Goal: Information Seeking & Learning: Learn about a topic

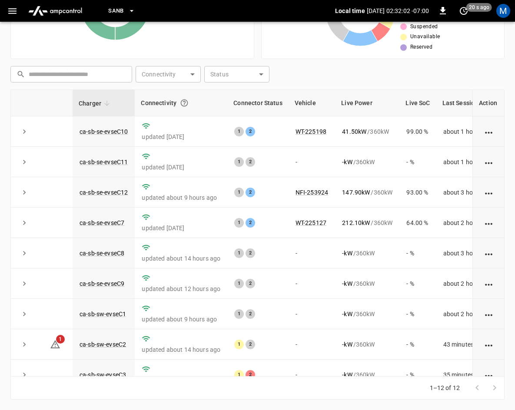
scroll to position [116, 0]
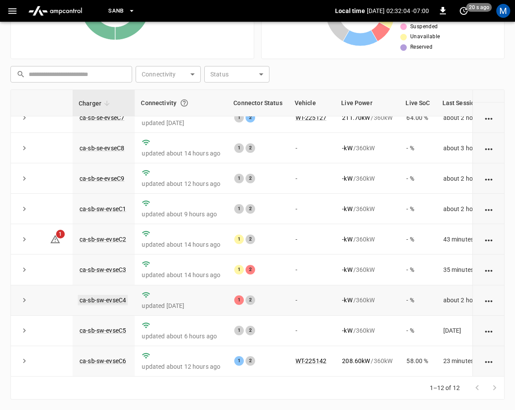
click at [110, 295] on link "ca-sb-sw-evseC4" at bounding box center [103, 300] width 50 height 10
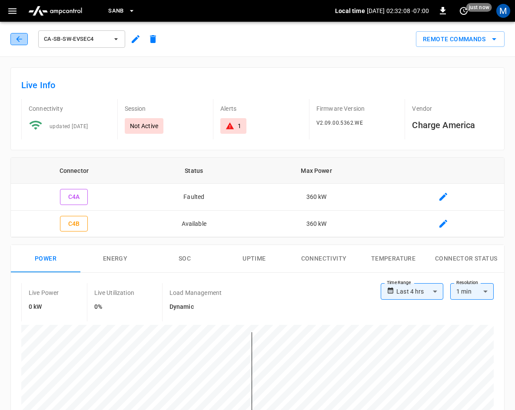
click at [16, 37] on button "button" at bounding box center [18, 39] width 17 height 12
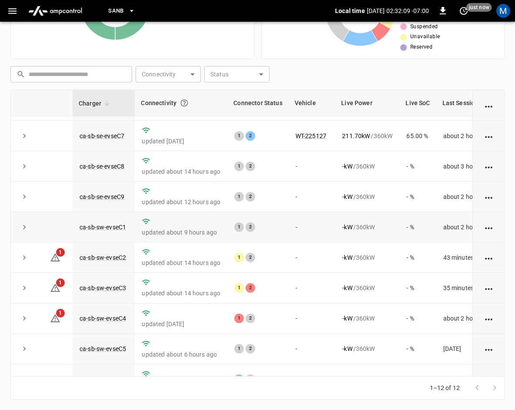
scroll to position [116, 0]
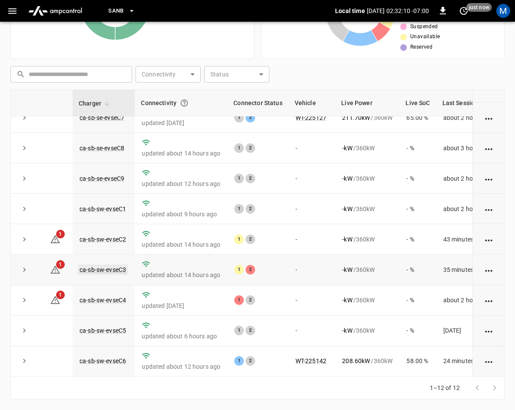
click at [105, 265] on link "ca-sb-sw-evseC3" at bounding box center [103, 270] width 50 height 10
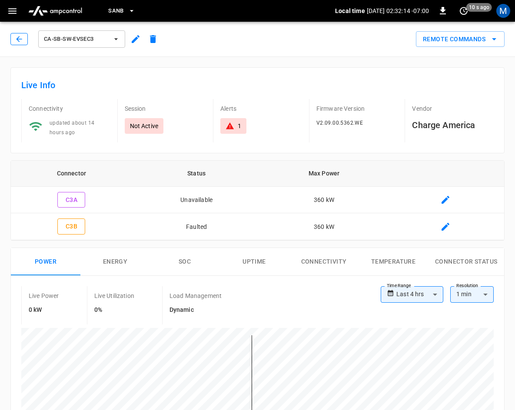
click at [21, 40] on icon "button" at bounding box center [19, 39] width 9 height 9
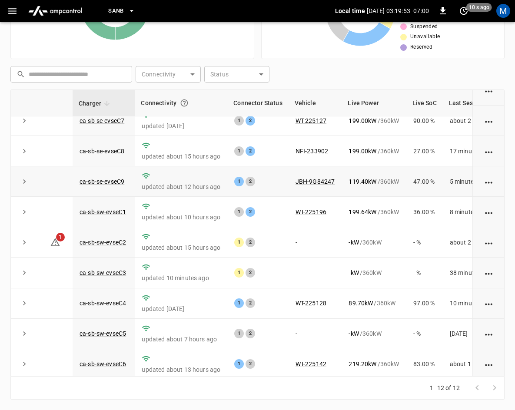
scroll to position [116, 0]
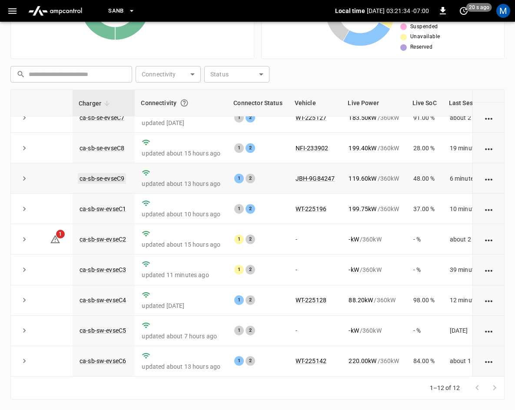
click at [103, 173] on link "ca-sb-se-evseC9" at bounding box center [102, 178] width 48 height 10
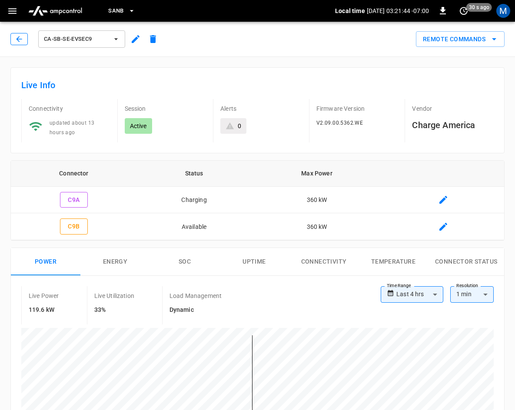
click at [13, 38] on button "button" at bounding box center [18, 39] width 17 height 12
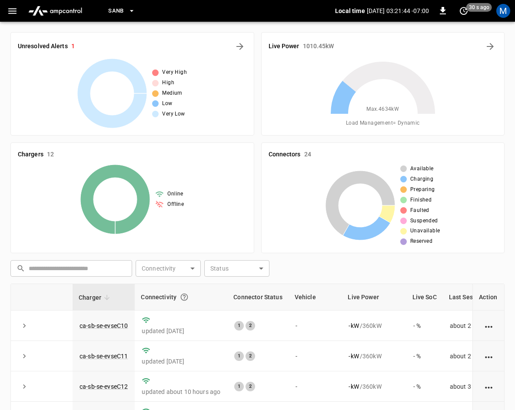
scroll to position [194, 0]
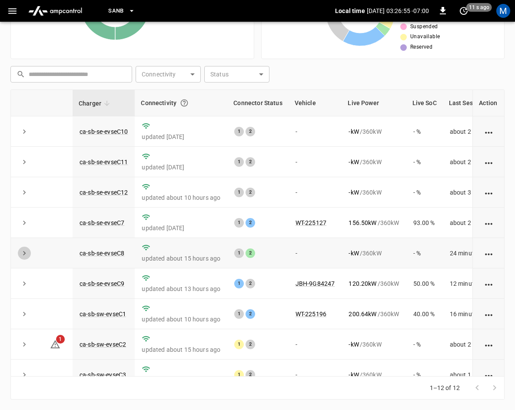
click at [23, 253] on icon "expand row" at bounding box center [24, 253] width 9 height 9
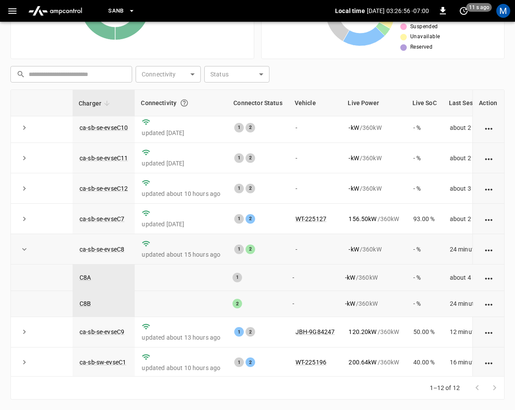
scroll to position [0, 0]
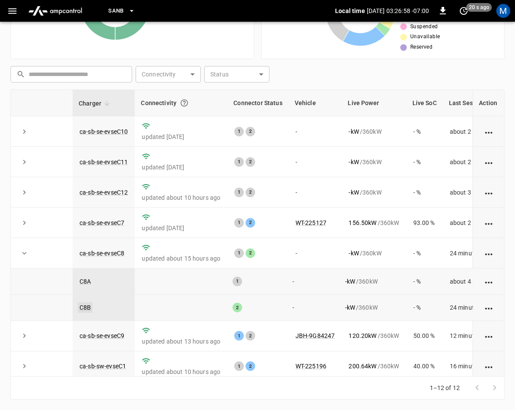
click at [86, 308] on link "C8B" at bounding box center [85, 308] width 15 height 10
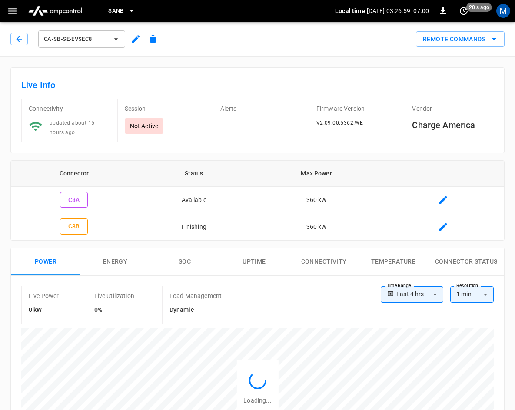
type input "**********"
click at [23, 39] on icon "button" at bounding box center [19, 39] width 9 height 9
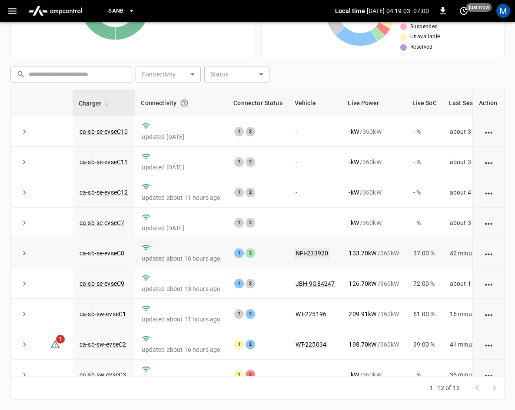
scroll to position [116, 0]
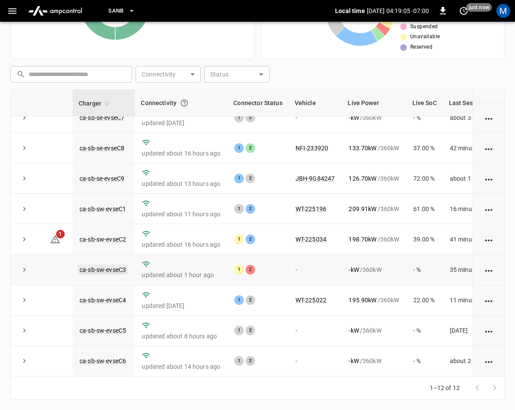
click at [106, 265] on link "ca-sb-sw-evseC3" at bounding box center [103, 270] width 50 height 10
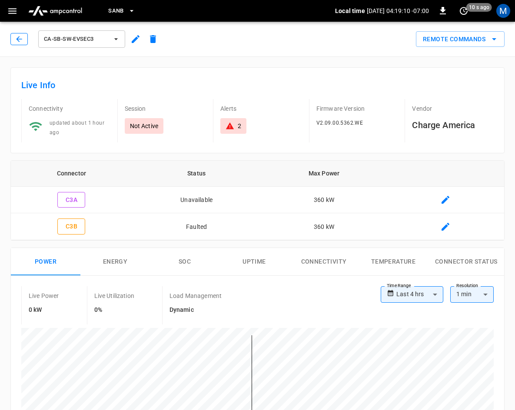
click at [20, 44] on button "button" at bounding box center [18, 39] width 17 height 12
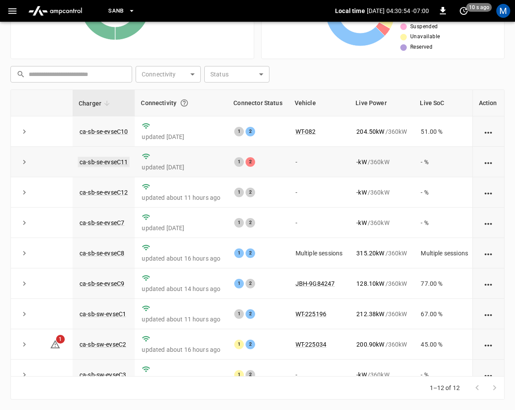
click at [106, 160] on link "ca-sb-se-evseC11" at bounding box center [104, 162] width 52 height 10
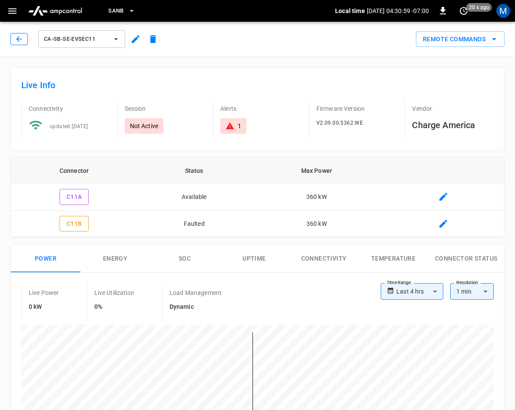
click at [12, 37] on button "button" at bounding box center [18, 39] width 17 height 12
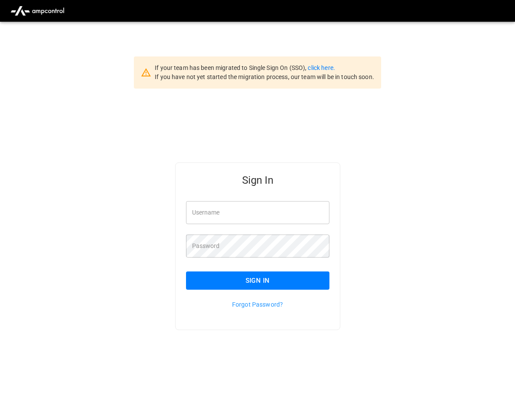
type input "**********"
click at [213, 282] on button "Sign In" at bounding box center [257, 281] width 143 height 18
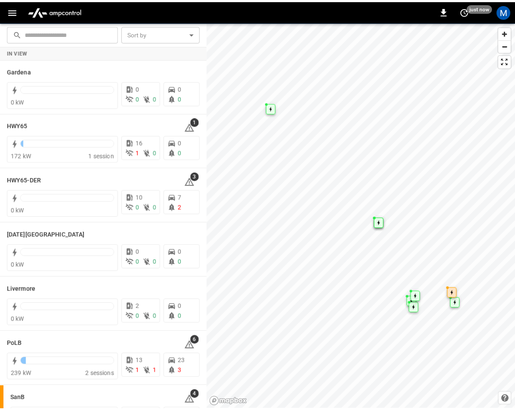
scroll to position [154, 0]
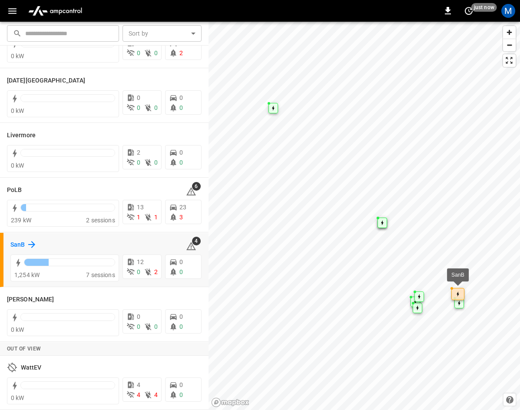
click at [27, 245] on icon at bounding box center [32, 245] width 10 height 10
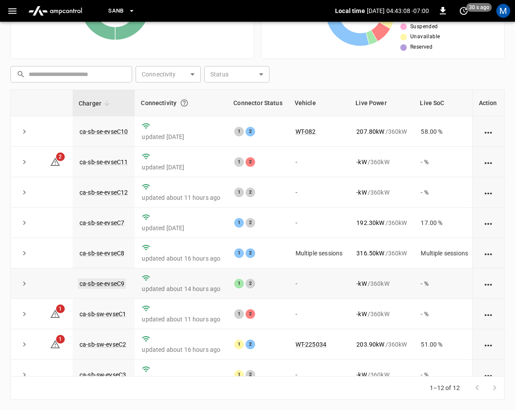
click at [113, 281] on link "ca-sb-se-evseC9" at bounding box center [102, 284] width 48 height 10
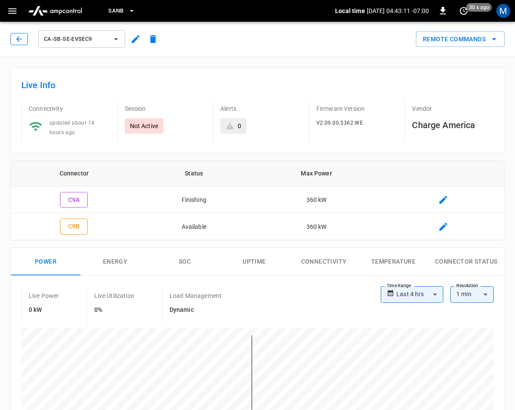
click at [17, 38] on icon "button" at bounding box center [19, 39] width 9 height 9
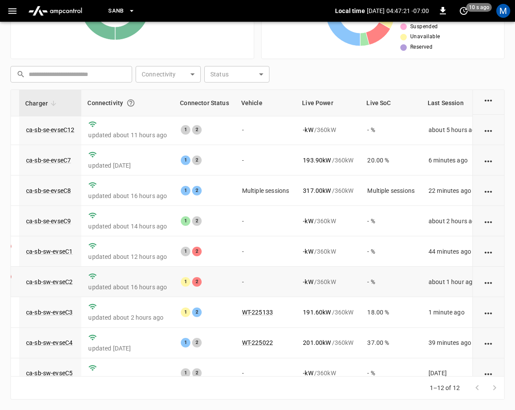
scroll to position [0, 53]
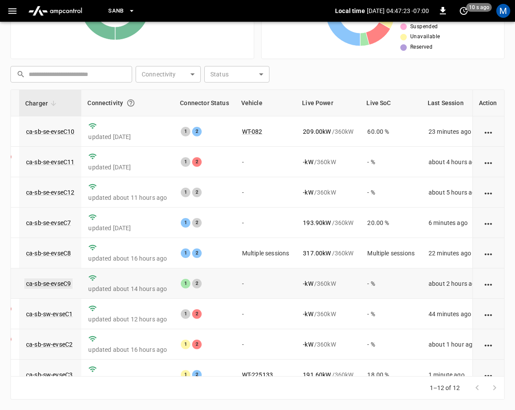
click at [59, 283] on link "ca-sb-se-evseC9" at bounding box center [48, 284] width 48 height 10
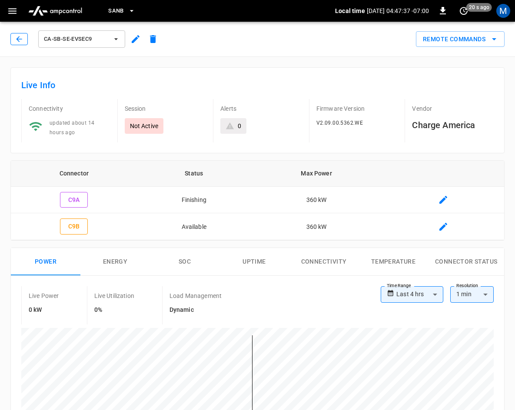
click at [19, 36] on icon "button" at bounding box center [19, 39] width 9 height 9
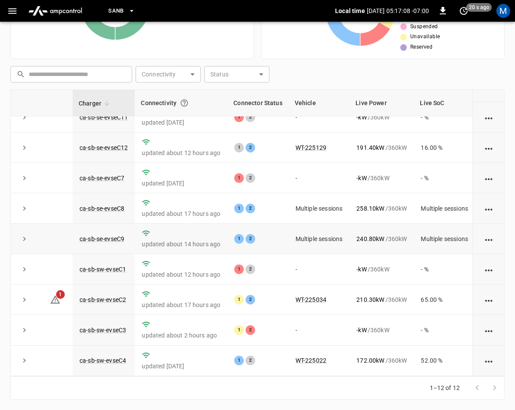
scroll to position [29, 0]
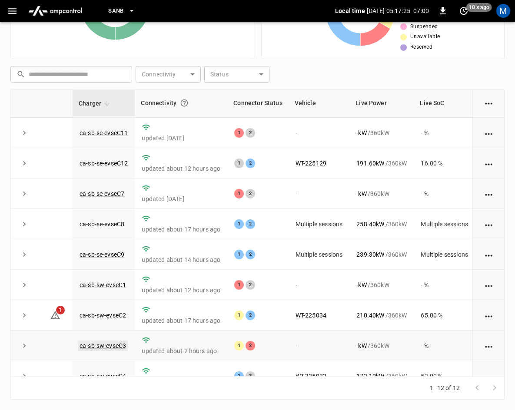
click at [110, 350] on link "ca-sb-sw-evseC3" at bounding box center [103, 346] width 50 height 10
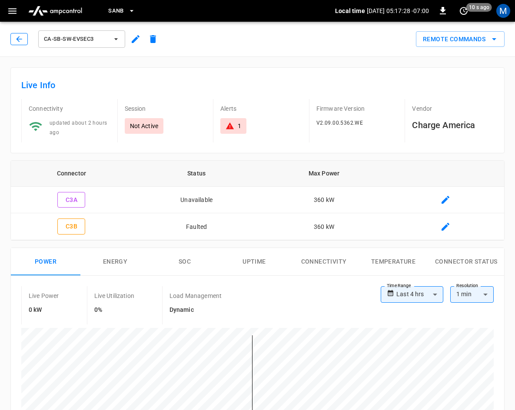
click at [18, 40] on icon "button" at bounding box center [19, 39] width 6 height 6
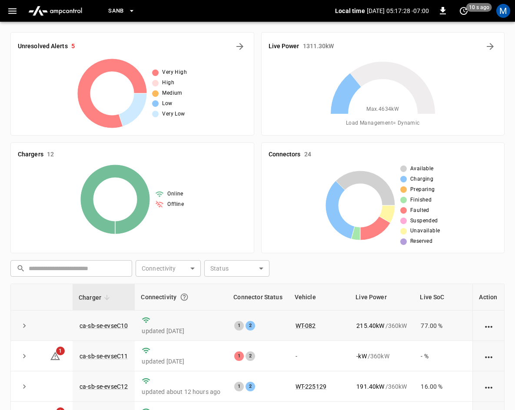
scroll to position [194, 0]
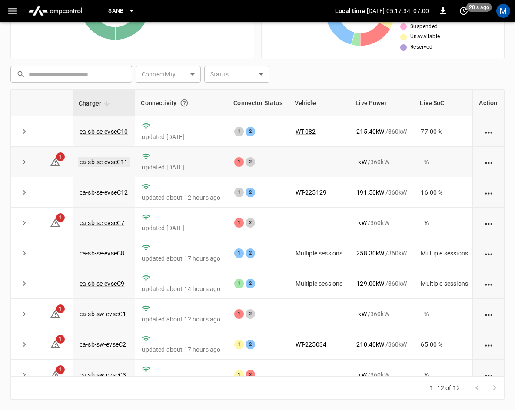
click at [107, 157] on link "ca-sb-se-evseC11" at bounding box center [104, 162] width 52 height 10
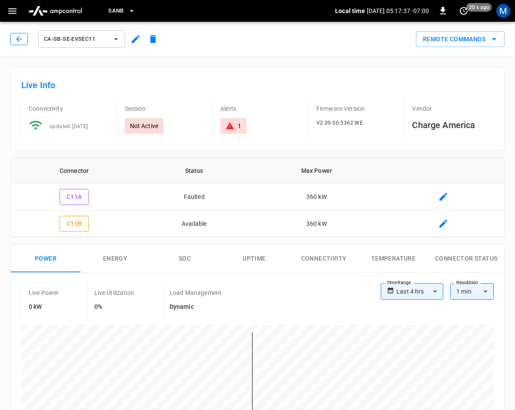
click at [18, 40] on icon "button" at bounding box center [19, 39] width 9 height 9
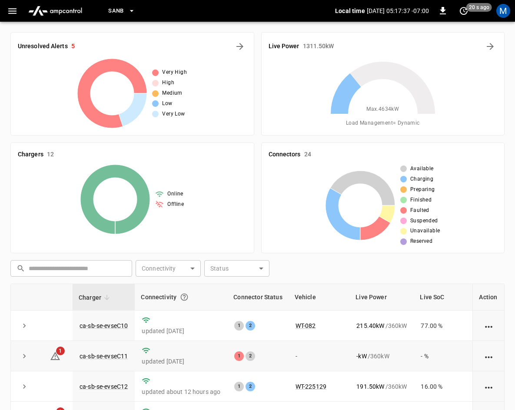
scroll to position [194, 0]
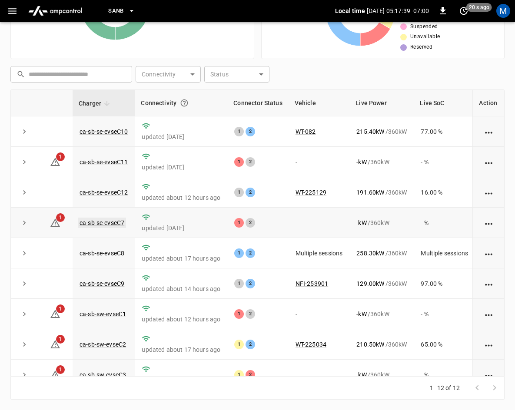
click at [104, 221] on link "ca-sb-se-evseC7" at bounding box center [102, 223] width 48 height 10
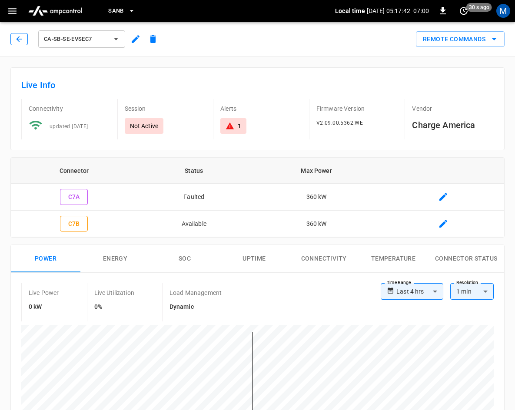
click at [18, 45] on div "ca-sb-se-evseC7" at bounding box center [85, 39] width 151 height 21
click at [17, 43] on icon "button" at bounding box center [19, 39] width 9 height 9
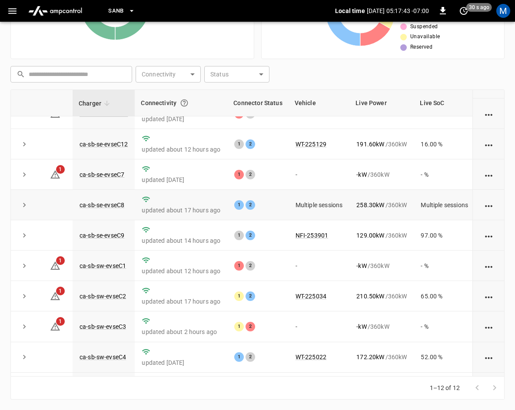
scroll to position [116, 0]
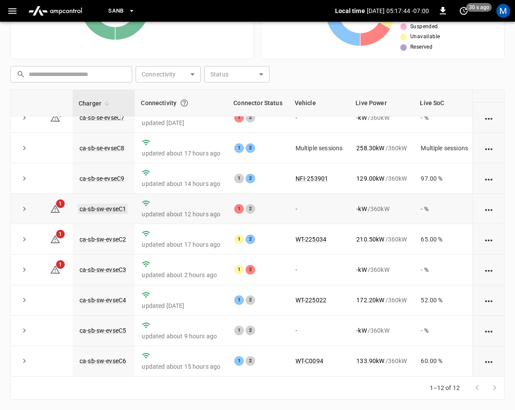
click at [110, 204] on link "ca-sb-sw-evseC1" at bounding box center [103, 209] width 50 height 10
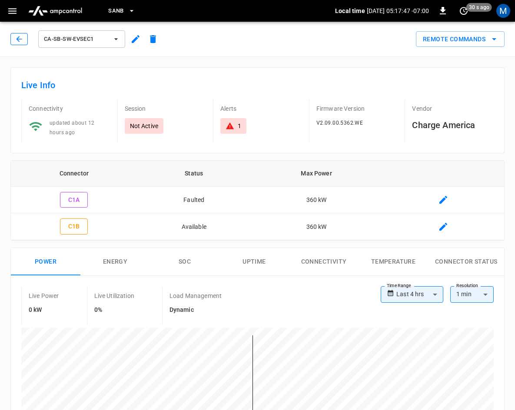
click at [22, 41] on icon "button" at bounding box center [19, 39] width 9 height 9
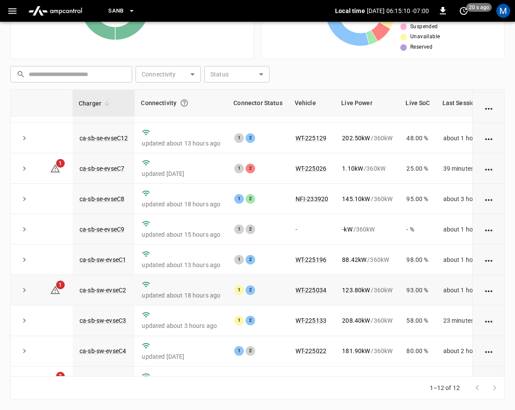
scroll to position [116, 0]
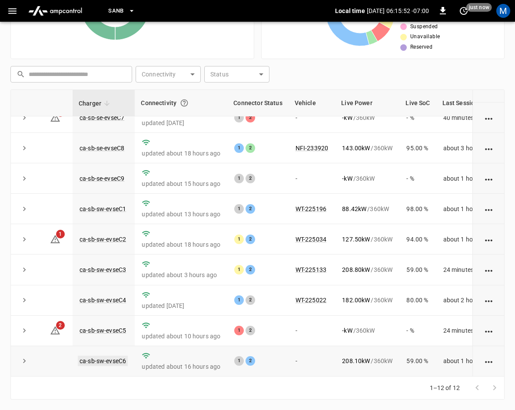
click at [93, 356] on link "ca-sb-sw-evseC6" at bounding box center [103, 361] width 50 height 10
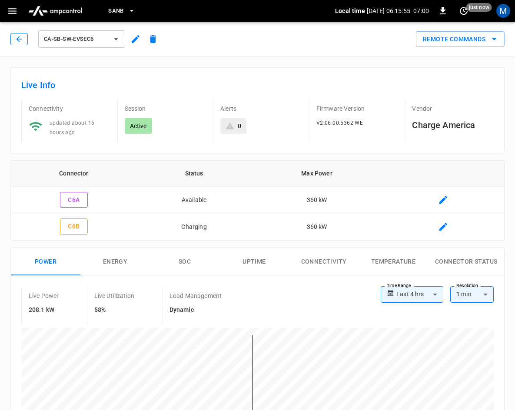
click at [17, 36] on icon "button" at bounding box center [19, 39] width 9 height 9
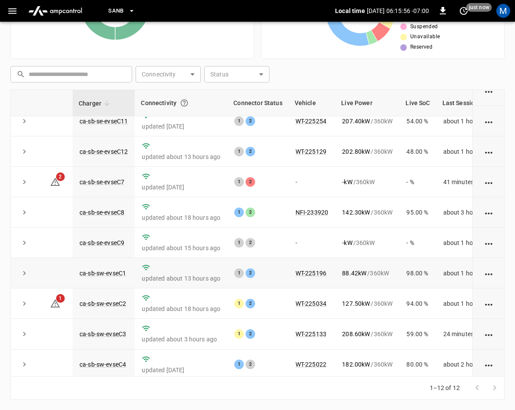
scroll to position [116, 0]
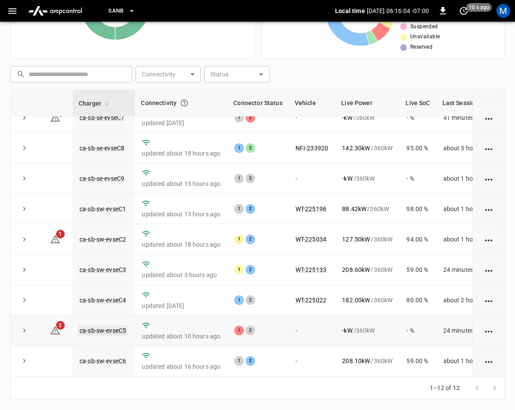
click at [121, 326] on link "ca-sb-sw-evseC5" at bounding box center [103, 331] width 50 height 10
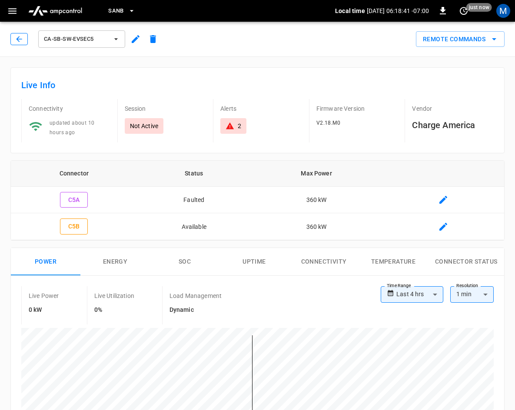
click at [23, 34] on button "button" at bounding box center [18, 39] width 17 height 12
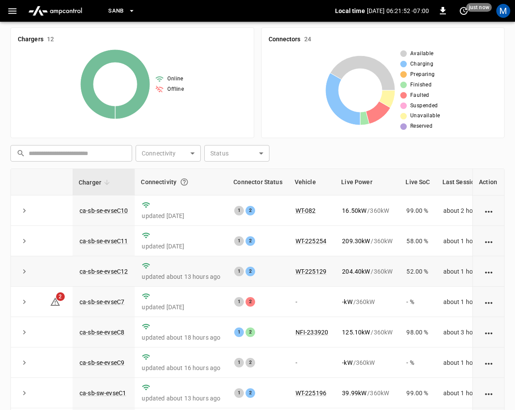
scroll to position [107, 0]
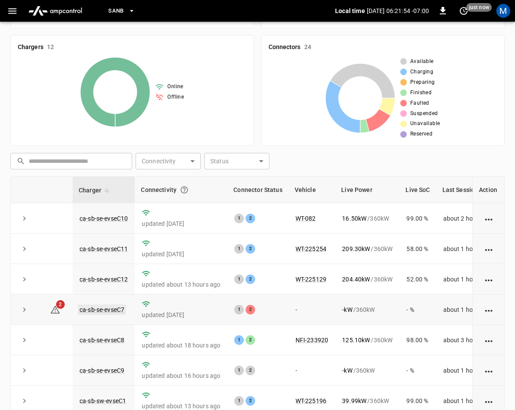
click at [110, 308] on link "ca-sb-se-evseC7" at bounding box center [102, 310] width 48 height 10
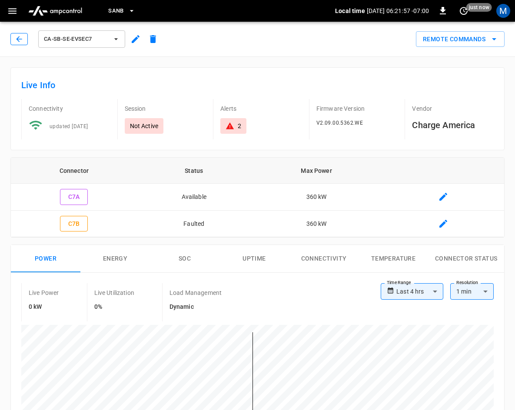
click at [14, 39] on button "button" at bounding box center [18, 39] width 17 height 12
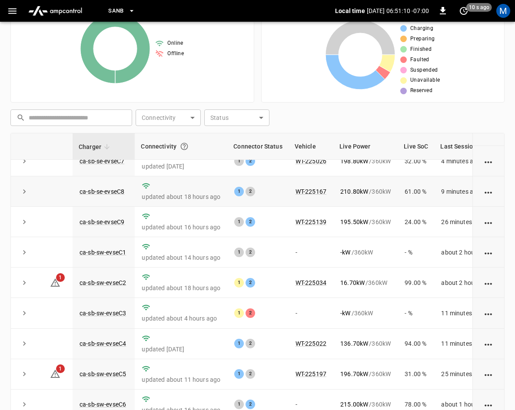
scroll to position [116, 0]
click at [108, 308] on link "ca-sb-sw-evseC3" at bounding box center [103, 313] width 50 height 10
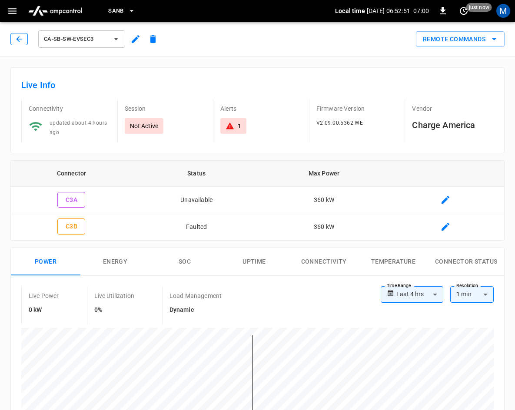
click at [19, 33] on button "button" at bounding box center [18, 39] width 17 height 12
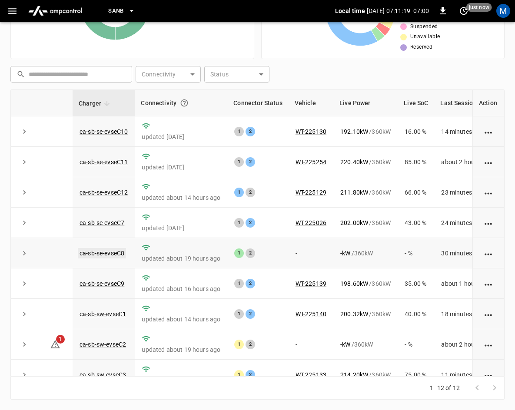
click at [99, 252] on link "ca-sb-se-evseC8" at bounding box center [102, 253] width 48 height 10
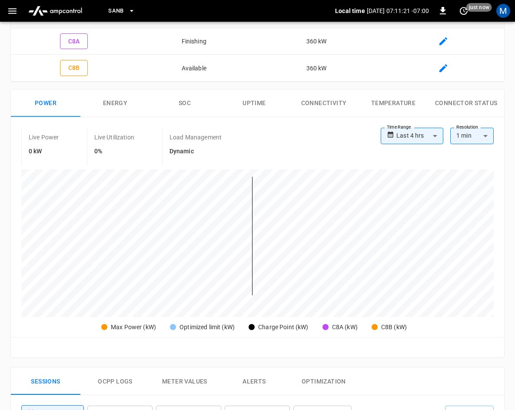
scroll to position [14, 0]
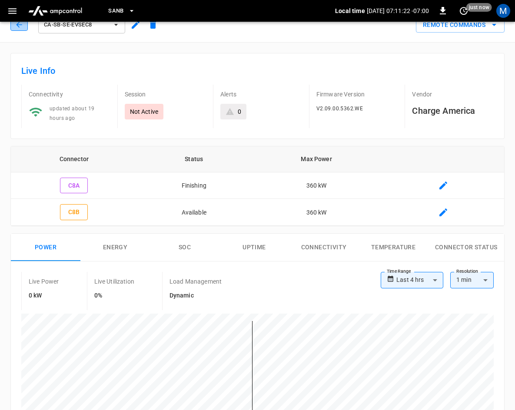
click at [17, 29] on button "button" at bounding box center [18, 25] width 17 height 12
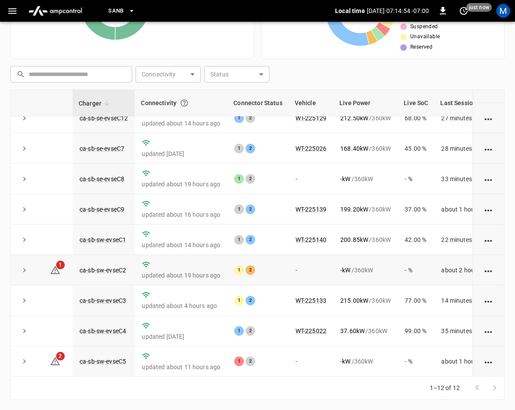
scroll to position [116, 0]
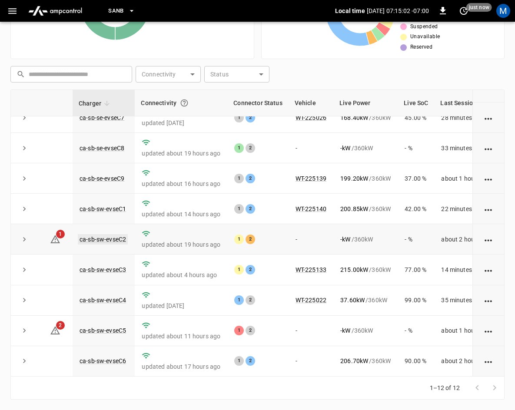
click at [120, 234] on link "ca-sb-sw-evseC2" at bounding box center [103, 239] width 50 height 10
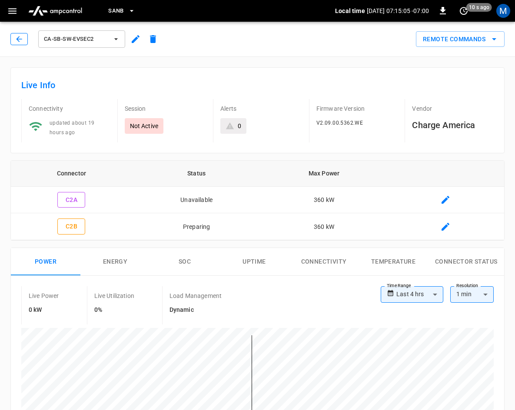
click at [20, 40] on icon "button" at bounding box center [19, 39] width 9 height 9
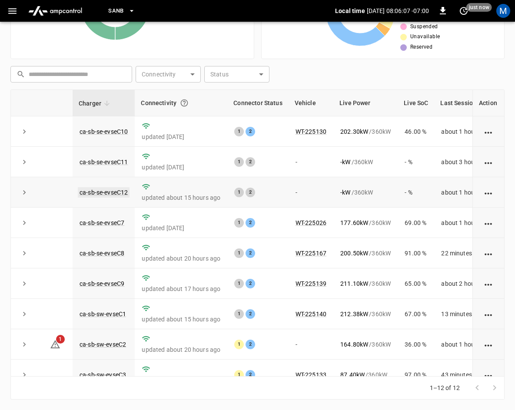
click at [109, 195] on link "ca-sb-se-evseC12" at bounding box center [104, 192] width 52 height 10
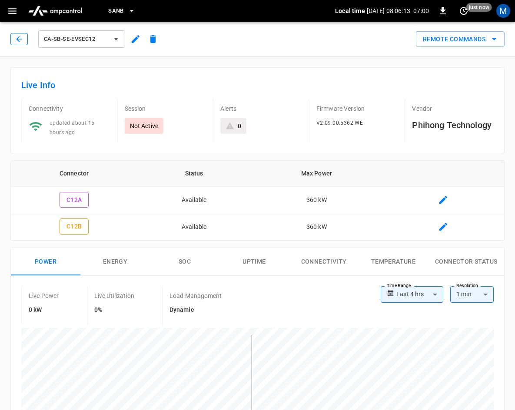
click at [25, 43] on button "button" at bounding box center [18, 39] width 17 height 12
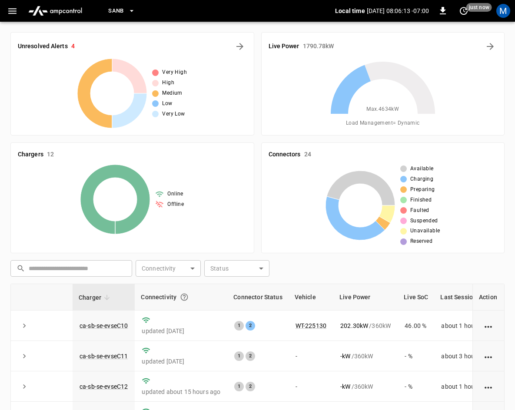
scroll to position [194, 0]
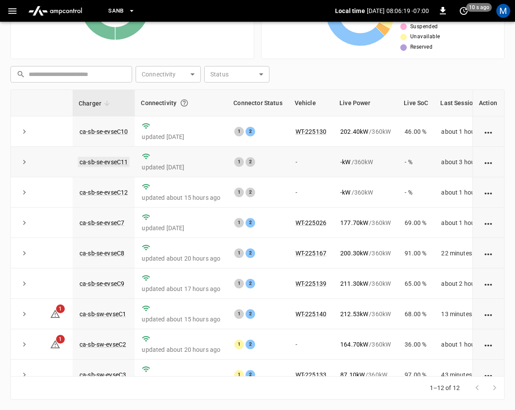
click at [103, 159] on link "ca-sb-se-evseC11" at bounding box center [104, 162] width 52 height 10
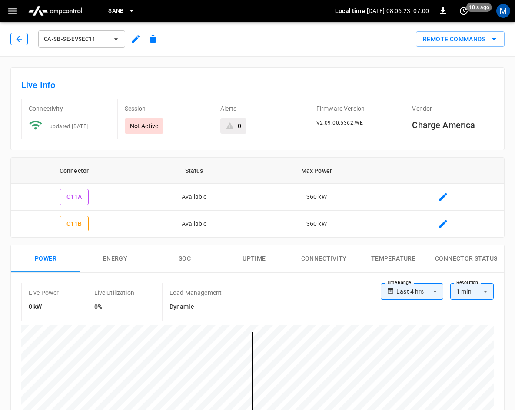
click at [16, 37] on icon "button" at bounding box center [19, 39] width 9 height 9
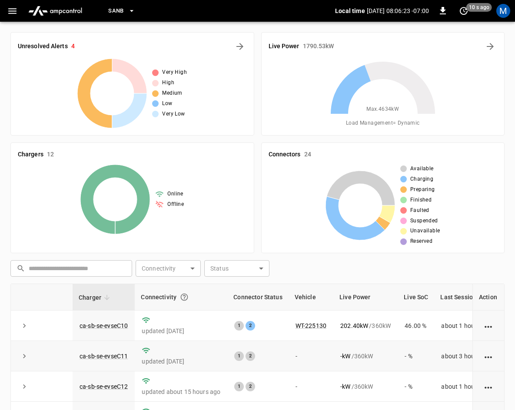
scroll to position [194, 0]
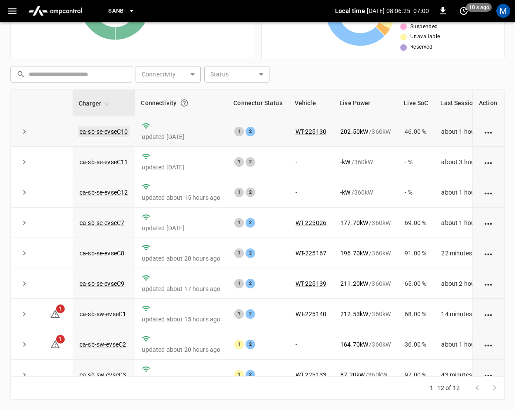
click at [100, 131] on link "ca-sb-se-evseC10" at bounding box center [104, 132] width 52 height 10
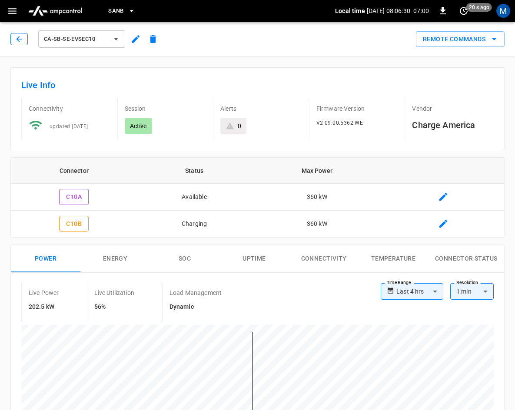
click at [20, 36] on icon "button" at bounding box center [19, 39] width 9 height 9
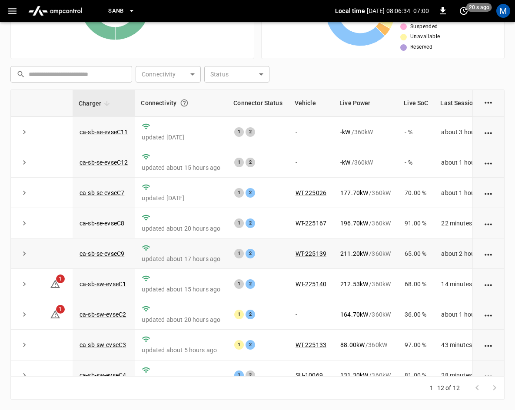
scroll to position [43, 0]
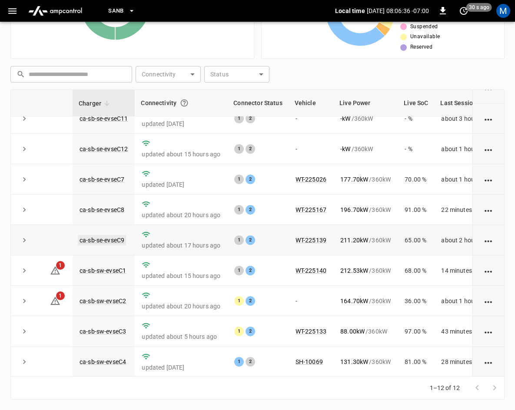
click at [116, 242] on link "ca-sb-se-evseC9" at bounding box center [102, 240] width 48 height 10
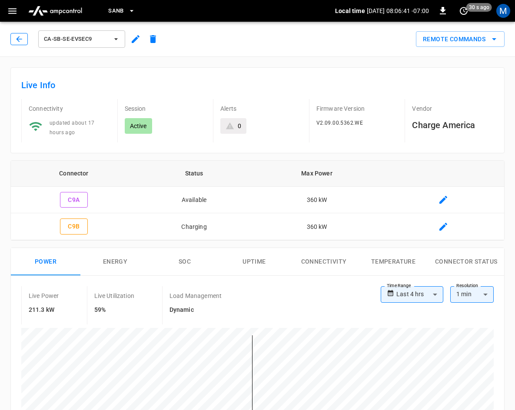
click at [18, 41] on icon "button" at bounding box center [19, 39] width 9 height 9
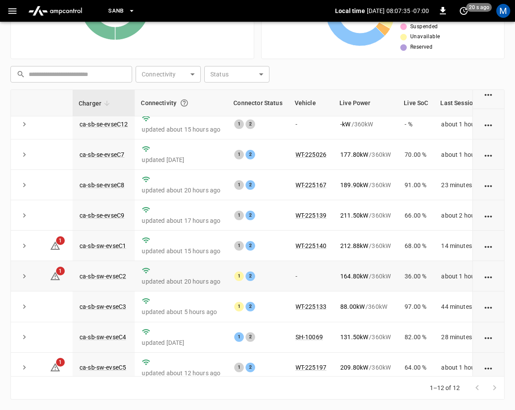
scroll to position [116, 0]
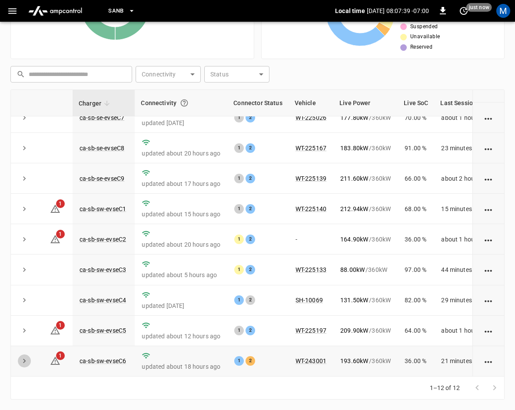
click at [23, 357] on icon "expand row" at bounding box center [24, 361] width 9 height 9
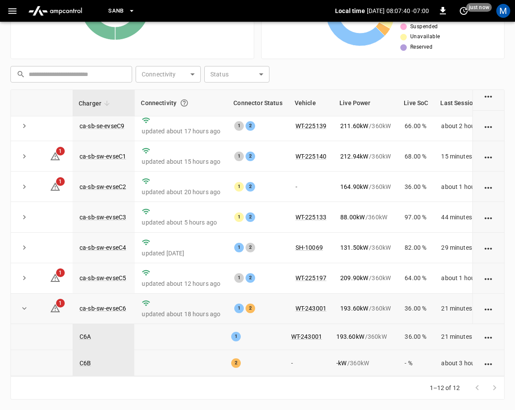
scroll to position [168, 0]
drag, startPoint x: 27, startPoint y: 306, endPoint x: 47, endPoint y: 300, distance: 21.5
click at [25, 306] on icon "expand row" at bounding box center [24, 308] width 9 height 9
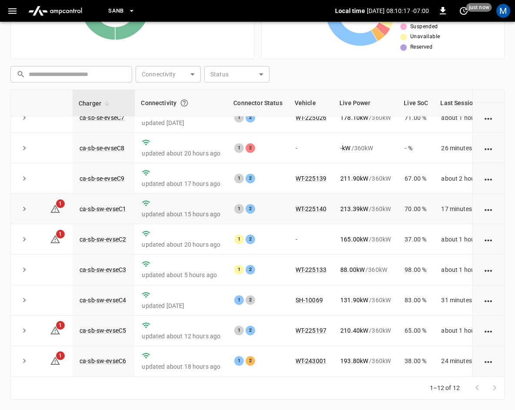
scroll to position [0, 0]
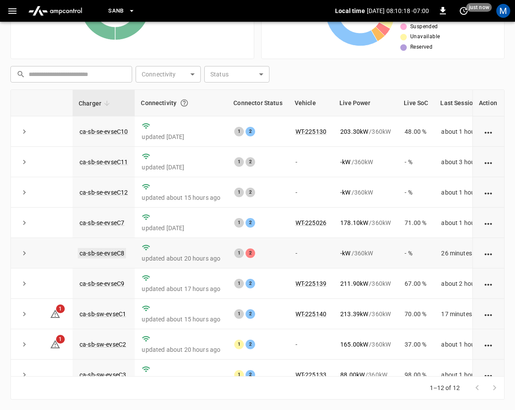
click at [104, 258] on link "ca-sb-se-evseC8" at bounding box center [102, 253] width 48 height 10
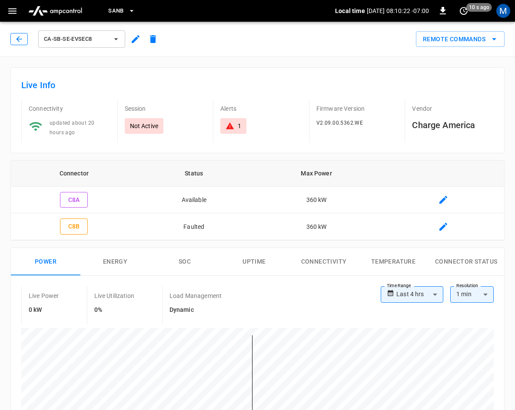
click at [14, 43] on button "button" at bounding box center [18, 39] width 17 height 12
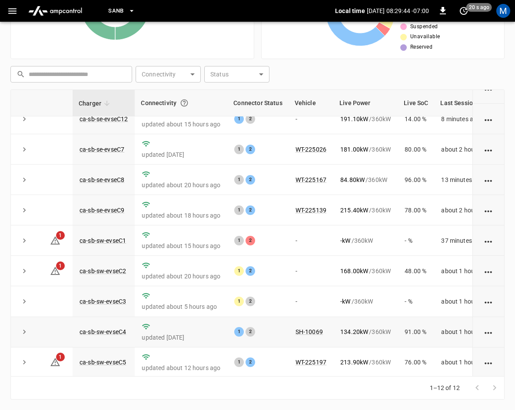
scroll to position [116, 0]
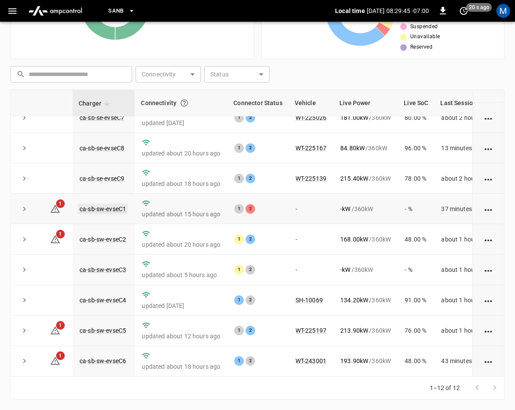
click at [106, 204] on link "ca-sb-sw-evseC1" at bounding box center [103, 209] width 50 height 10
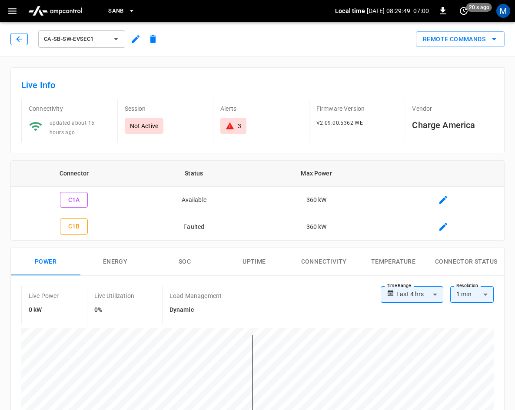
click at [17, 37] on icon "button" at bounding box center [19, 39] width 9 height 9
